Goal: Navigation & Orientation: Find specific page/section

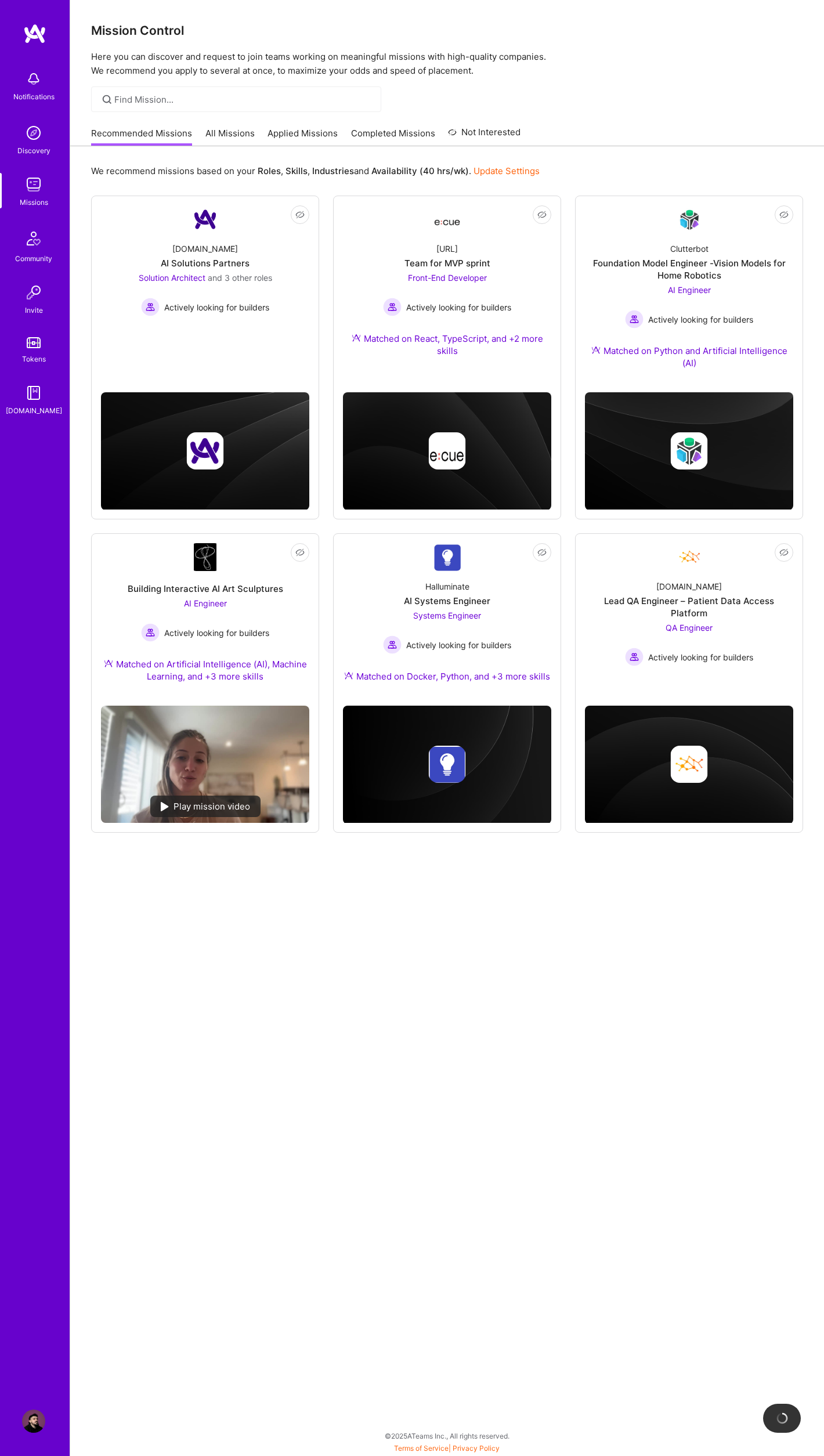
click at [39, 84] on img at bounding box center [33, 79] width 23 height 23
click at [490, 147] on div "Notifications Discovery Missions Community Invite Tokens A.Guide Profile Close …" at bounding box center [412, 725] width 824 height 1450
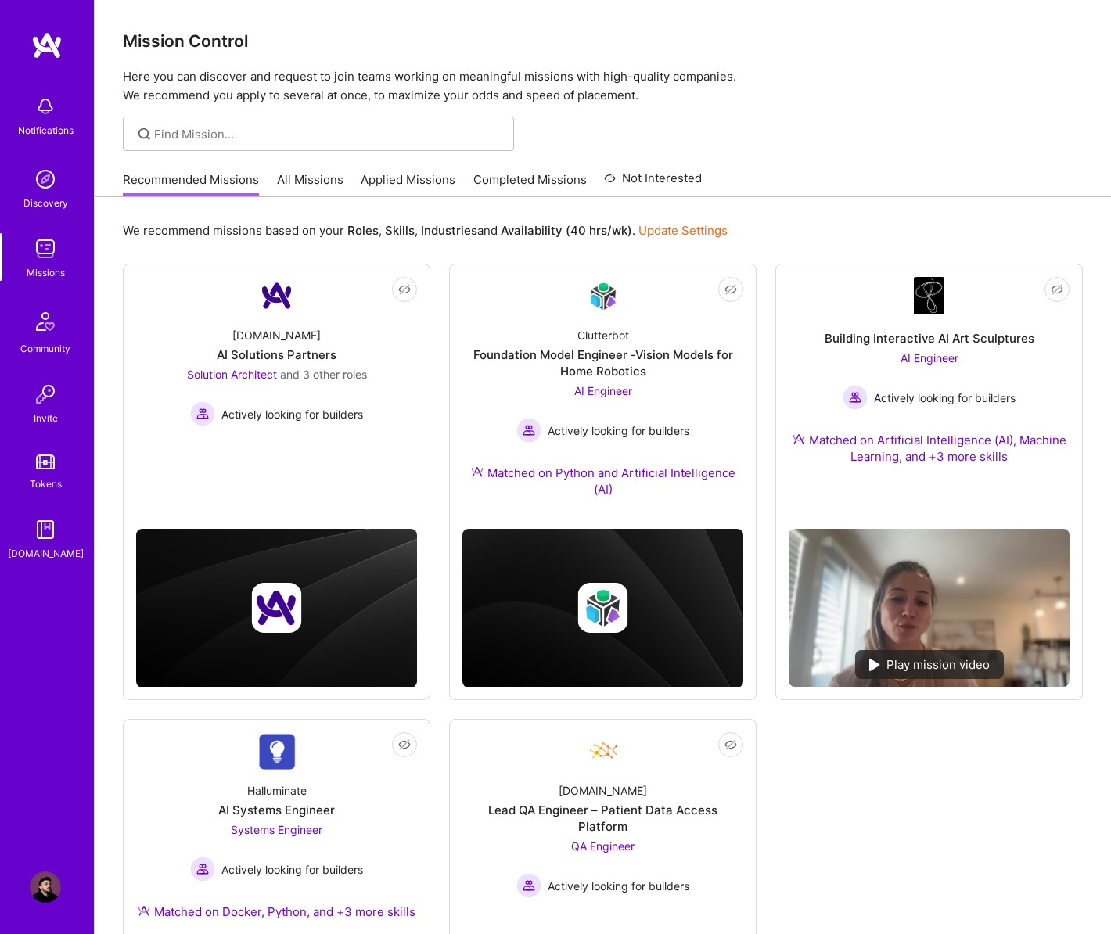
click at [706, 37] on h3 "Mission Control" at bounding box center [603, 41] width 960 height 20
